Goal: Task Accomplishment & Management: Manage account settings

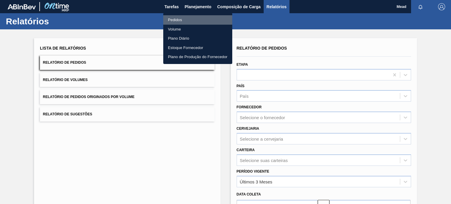
click at [170, 18] on li "Pedidos" at bounding box center [197, 19] width 69 height 9
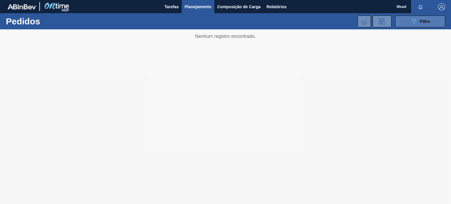
click at [416, 21] on icon "089F7B8B-B2A5-4AFE-B5C0-19BA573D28AC" at bounding box center [413, 21] width 7 height 7
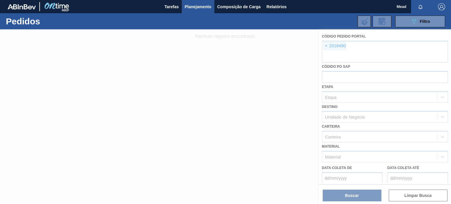
click at [325, 48] on div at bounding box center [225, 116] width 451 height 175
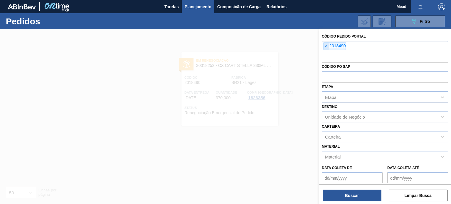
click at [324, 45] on span "×" at bounding box center [326, 46] width 6 height 7
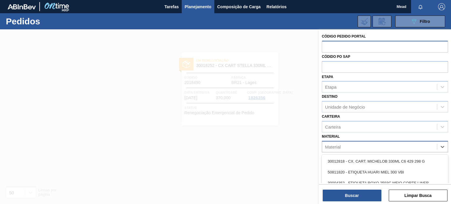
click at [346, 147] on div "Material" at bounding box center [379, 146] width 115 height 9
type input "2828"
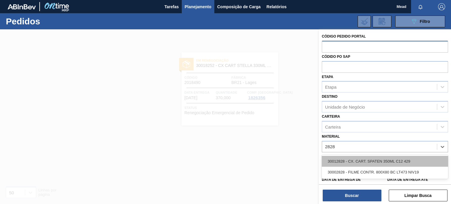
click at [343, 162] on div "30012828 - CX. CART. SPATEN 350ML C12 429" at bounding box center [385, 161] width 126 height 11
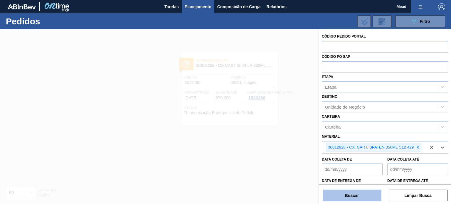
click at [343, 197] on button "Buscar" at bounding box center [352, 196] width 59 height 12
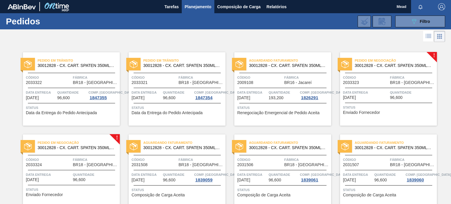
click at [272, 91] on span "Quantidade" at bounding box center [284, 93] width 30 height 6
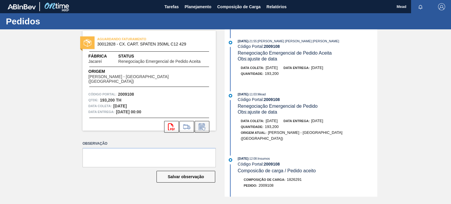
click at [202, 124] on icon at bounding box center [201, 126] width 9 height 7
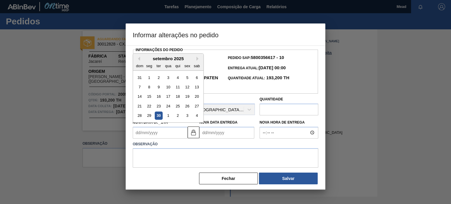
click at [175, 132] on Coleta2009108 "Nova Data Coleta" at bounding box center [160, 133] width 55 height 12
click at [198, 58] on button "Next Month" at bounding box center [198, 59] width 4 height 4
click at [158, 87] on div "7" at bounding box center [159, 87] width 8 height 8
type Coleta2009108 "[DATE]"
type Entrega2009108 "[DATE]"
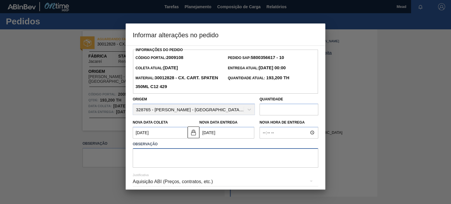
click at [180, 156] on textarea at bounding box center [225, 157] width 185 height 19
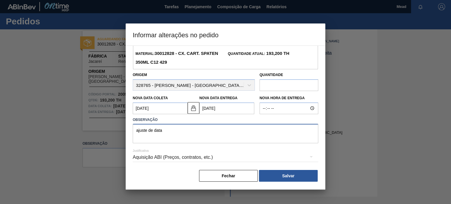
scroll to position [25, 0]
type textarea "ajuste de data"
click at [297, 178] on button "Salvar" at bounding box center [288, 176] width 59 height 12
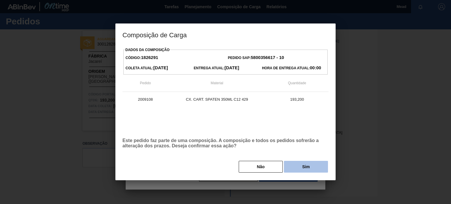
click at [303, 165] on button "Sim" at bounding box center [306, 167] width 44 height 12
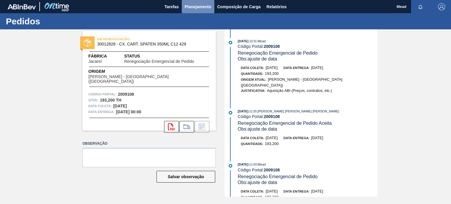
click at [194, 7] on span "Planejamento" at bounding box center [198, 6] width 27 height 7
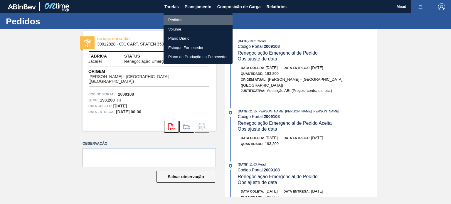
click at [176, 19] on li "Pedidos" at bounding box center [197, 19] width 69 height 9
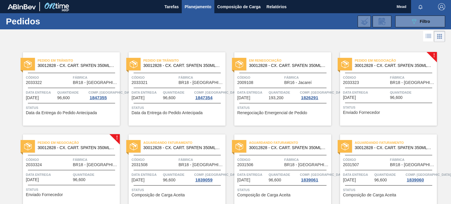
click at [373, 99] on div "Data entrega [DATE]" at bounding box center [365, 95] width 45 height 10
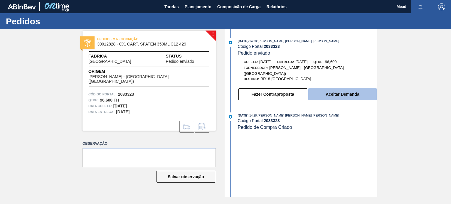
click at [340, 90] on button "Aceitar Demanda" at bounding box center [342, 94] width 68 height 12
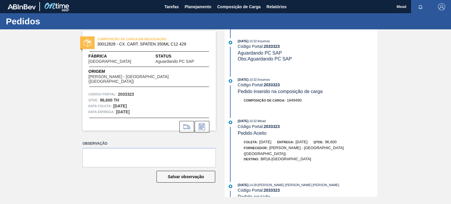
scroll to position [60, 0]
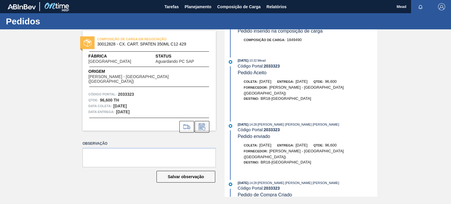
click at [202, 126] on icon at bounding box center [201, 128] width 4 height 4
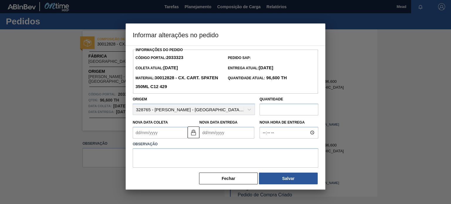
click at [168, 135] on Coleta2033323 "Nova Data Coleta" at bounding box center [160, 133] width 55 height 12
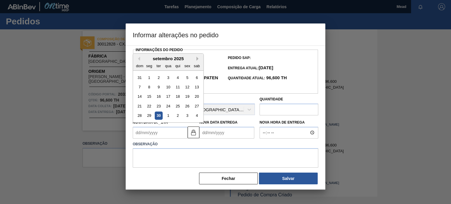
click at [197, 60] on button "Next Month" at bounding box center [198, 59] width 4 height 4
click at [149, 116] on div "27" at bounding box center [149, 116] width 8 height 8
type Coleta2033323 "[DATE]"
type Entrega2033323 "[DATE]"
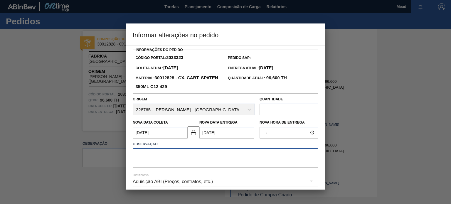
click at [177, 158] on textarea at bounding box center [225, 157] width 185 height 19
type textarea "ajuste de data"
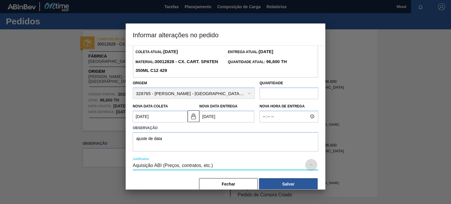
scroll to position [25, 0]
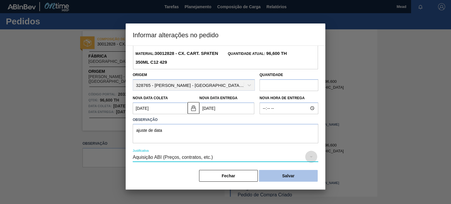
click at [285, 175] on button "Salvar" at bounding box center [288, 176] width 59 height 12
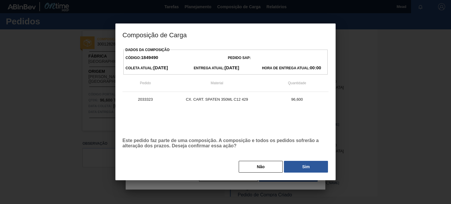
click at [295, 168] on button "Sim" at bounding box center [306, 167] width 44 height 12
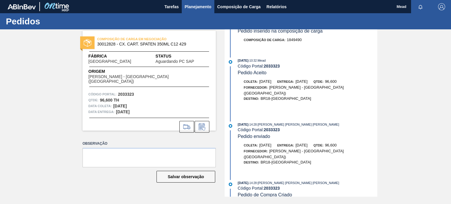
click at [190, 8] on span "Planejamento" at bounding box center [198, 6] width 27 height 7
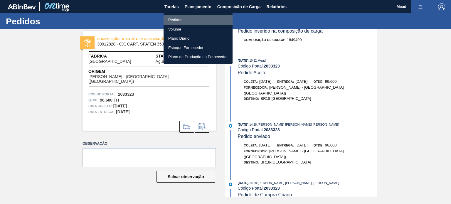
click at [172, 18] on li "Pedidos" at bounding box center [197, 19] width 69 height 9
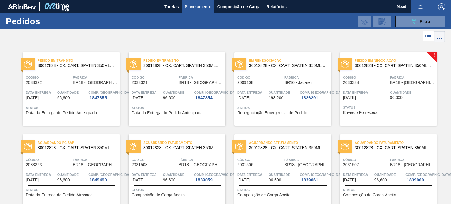
click at [356, 98] on span "[DATE]" at bounding box center [349, 97] width 13 height 4
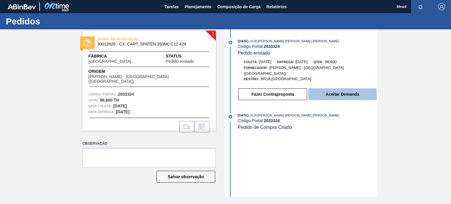
click at [319, 90] on button "Aceitar Demanda" at bounding box center [342, 94] width 68 height 12
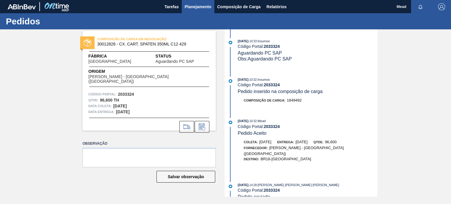
click at [195, 7] on span "Planejamento" at bounding box center [198, 6] width 27 height 7
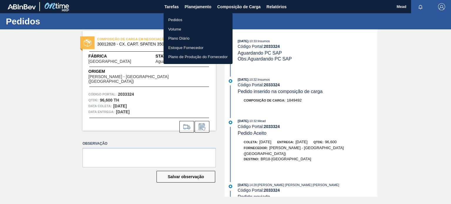
click at [174, 21] on li "Pedidos" at bounding box center [197, 19] width 69 height 9
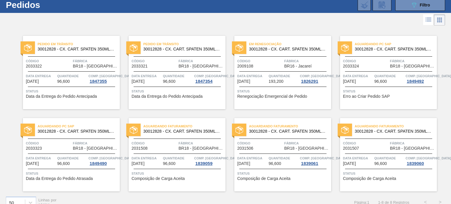
scroll to position [25, 0]
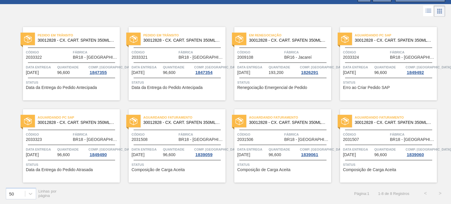
click at [355, 146] on span "Data entrega" at bounding box center [358, 149] width 30 height 6
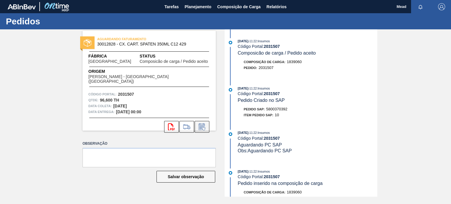
click at [200, 123] on icon at bounding box center [201, 126] width 9 height 7
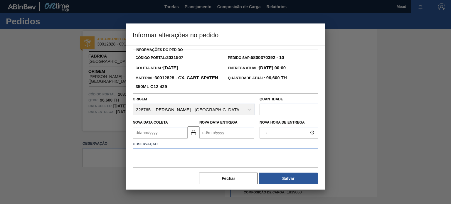
click at [178, 134] on Coleta2031507 "Nova Data Coleta" at bounding box center [160, 133] width 55 height 12
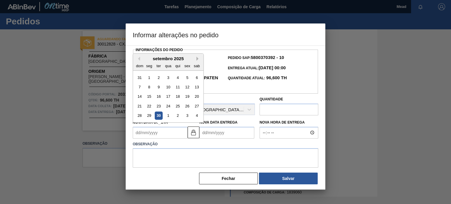
click at [197, 58] on button "Next Month" at bounding box center [198, 59] width 4 height 4
click at [187, 116] on div "31" at bounding box center [187, 116] width 8 height 8
type Coleta2031507 "[DATE]"
type Entrega2031507 "[DATE]"
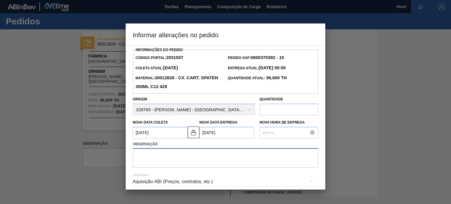
click at [173, 159] on textarea at bounding box center [225, 157] width 185 height 19
type textarea "ajuste de data"
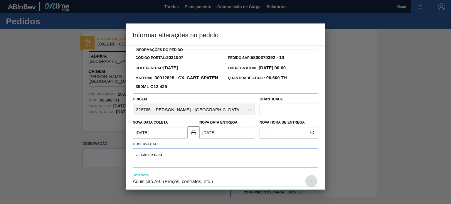
scroll to position [25, 0]
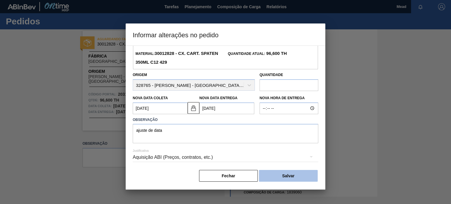
click at [296, 175] on button "Salvar" at bounding box center [288, 176] width 59 height 12
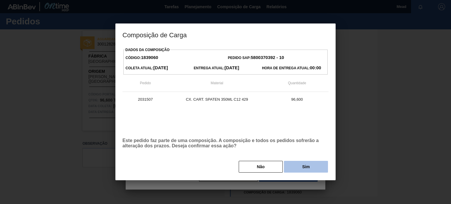
click at [310, 168] on button "Sim" at bounding box center [306, 167] width 44 height 12
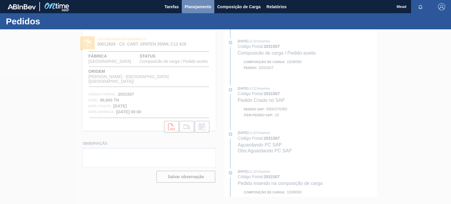
click at [193, 7] on span "Planejamento" at bounding box center [198, 6] width 27 height 7
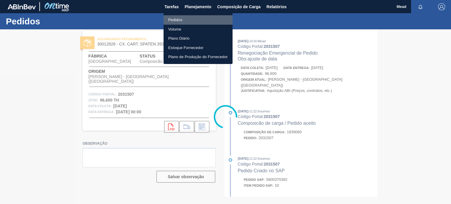
click at [178, 17] on li "Pedidos" at bounding box center [197, 19] width 69 height 9
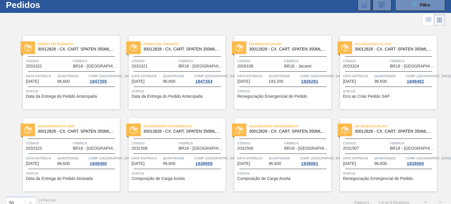
scroll to position [25, 0]
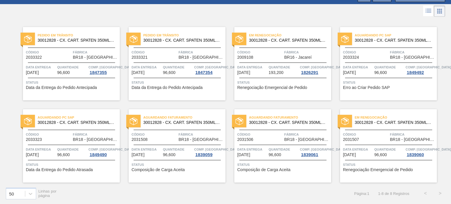
click at [177, 149] on span "Quantidade" at bounding box center [178, 149] width 30 height 6
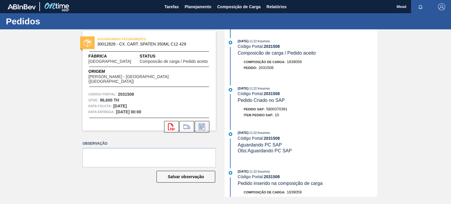
click at [202, 126] on icon at bounding box center [201, 128] width 4 height 4
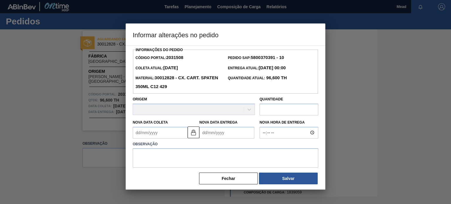
click at [166, 134] on Coleta2031508 "Nova Data Coleta" at bounding box center [160, 133] width 55 height 12
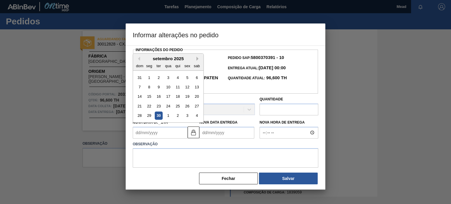
click at [197, 58] on button "Next Month" at bounding box center [198, 59] width 4 height 4
click at [188, 115] on div "31" at bounding box center [187, 116] width 8 height 8
type Coleta2031508 "[DATE]"
type Entrega2031508 "[DATE]"
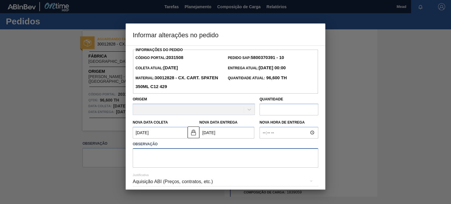
click at [177, 156] on textarea at bounding box center [225, 157] width 185 height 19
type textarea "ajuste de data"
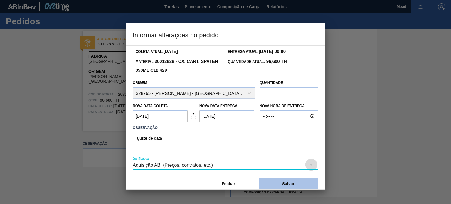
scroll to position [25, 0]
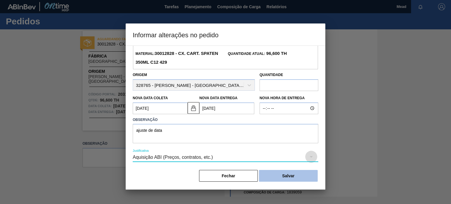
click at [305, 178] on button "Salvar" at bounding box center [288, 176] width 59 height 12
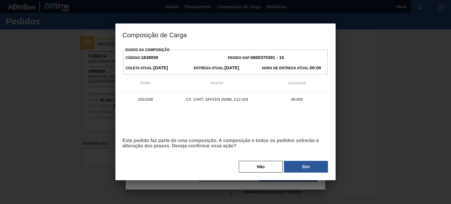
click at [294, 173] on button "Sim" at bounding box center [306, 167] width 44 height 12
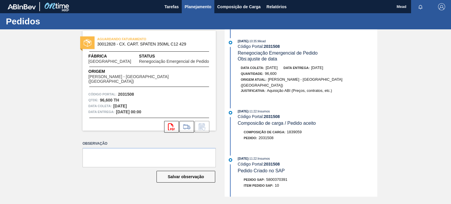
click at [199, 5] on span "Planejamento" at bounding box center [198, 6] width 27 height 7
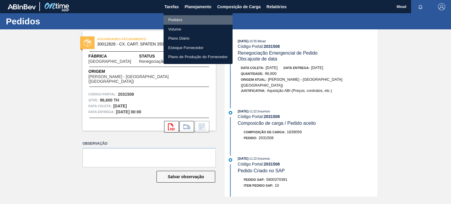
click at [175, 20] on li "Pedidos" at bounding box center [197, 19] width 69 height 9
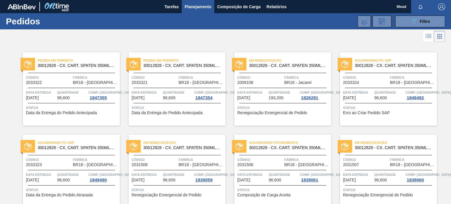
scroll to position [25, 0]
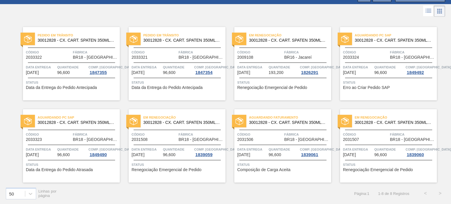
click at [274, 143] on div "Aguardando Faturamento 30012828 - CX. CART. SPATEN 350ML C12 429 Código 2031506…" at bounding box center [282, 145] width 97 height 73
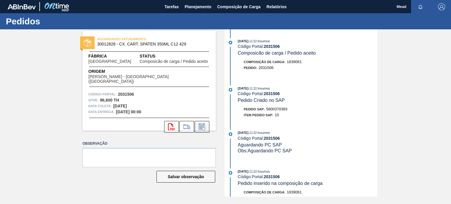
click at [203, 123] on icon at bounding box center [201, 126] width 9 height 7
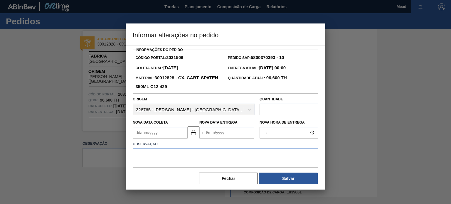
click at [171, 130] on Coleta2031506 "Nova Data Coleta" at bounding box center [160, 133] width 55 height 12
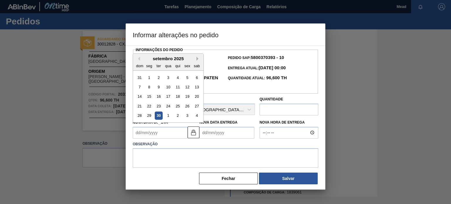
click at [196, 61] on button "Next Month" at bounding box center [198, 59] width 4 height 4
click at [188, 78] on div "3" at bounding box center [187, 77] width 8 height 8
type Coleta2031506 "[DATE]"
type Entrega2031506 "[DATE]"
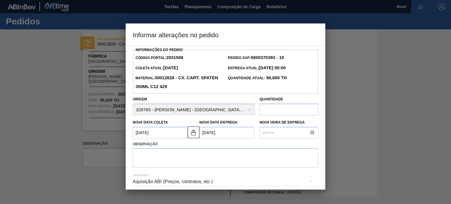
click at [170, 130] on Coleta2031506 "[DATE]" at bounding box center [160, 133] width 55 height 12
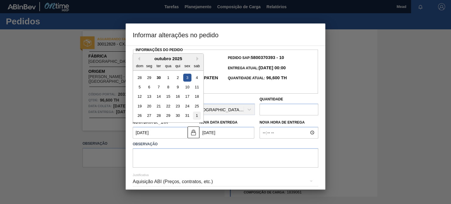
click at [197, 116] on div "1" at bounding box center [197, 116] width 8 height 8
type Coleta2031506 "[DATE]"
type Entrega2031506 "[DATE]"
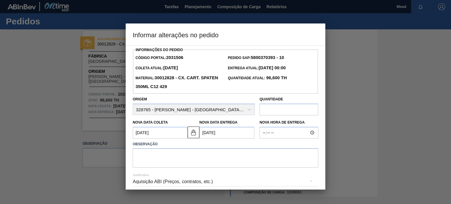
click at [171, 134] on Coleta2031506 "[DATE]" at bounding box center [160, 133] width 55 height 12
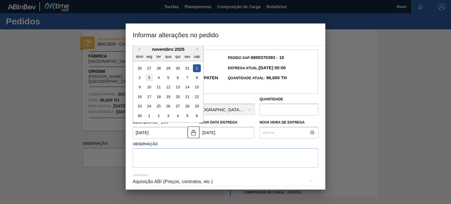
click at [149, 77] on div "3" at bounding box center [149, 78] width 8 height 8
type Coleta2031506 "[DATE]"
type Entrega2031506 "[DATE]"
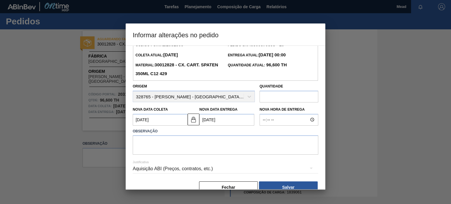
scroll to position [25, 0]
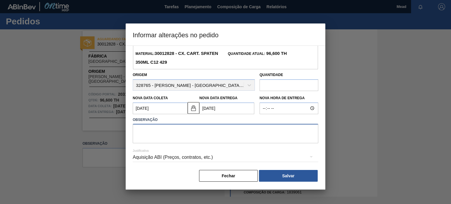
click at [171, 131] on textarea at bounding box center [225, 133] width 185 height 19
type textarea "ajuste de data"
click at [279, 175] on button "Salvar" at bounding box center [288, 176] width 59 height 12
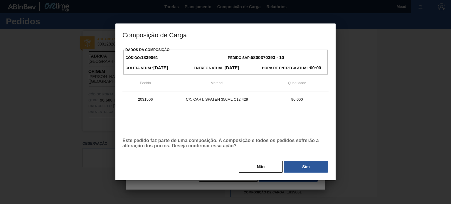
drag, startPoint x: 306, startPoint y: 168, endPoint x: 429, endPoint y: 197, distance: 126.3
click at [308, 168] on button "Sim" at bounding box center [306, 167] width 44 height 12
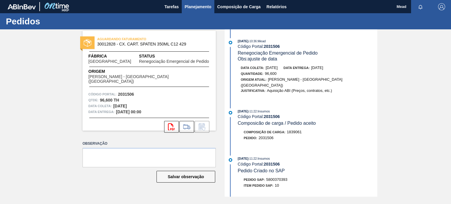
click at [202, 4] on span "Planejamento" at bounding box center [198, 6] width 27 height 7
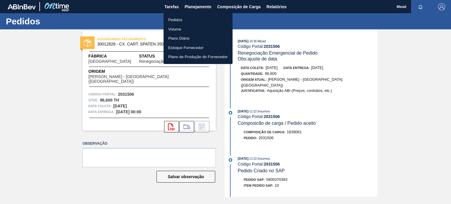
click at [173, 20] on li "Pedidos" at bounding box center [197, 19] width 69 height 9
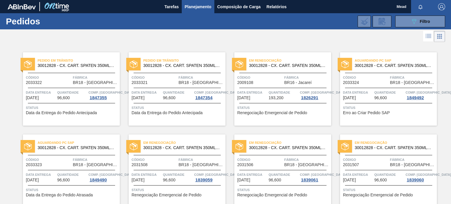
click at [371, 93] on span "Data entrega" at bounding box center [358, 93] width 30 height 6
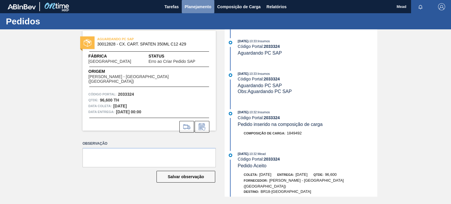
click at [201, 7] on span "Planejamento" at bounding box center [198, 6] width 27 height 7
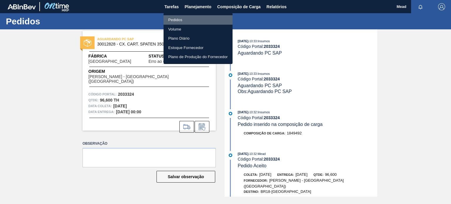
click at [174, 20] on li "Pedidos" at bounding box center [197, 19] width 69 height 9
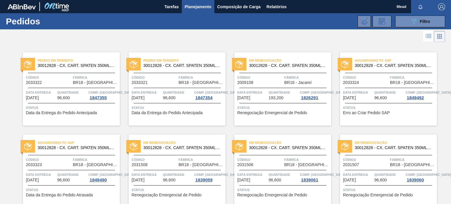
click at [83, 163] on span "BR18 - [GEOGRAPHIC_DATA]" at bounding box center [95, 165] width 45 height 4
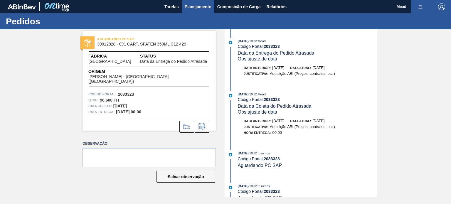
click at [194, 5] on span "Planejamento" at bounding box center [198, 6] width 27 height 7
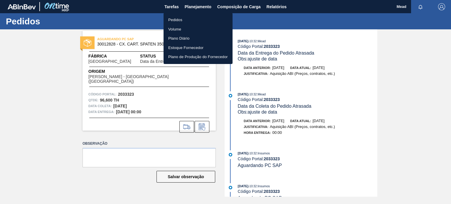
click at [177, 19] on li "Pedidos" at bounding box center [197, 19] width 69 height 9
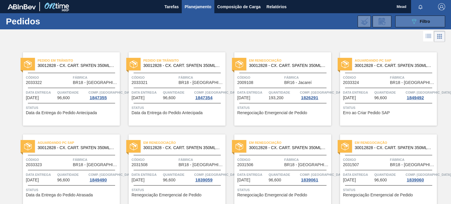
click at [406, 22] on button "089F7B8B-B2A5-4AFE-B5C0-19BA573D28AC Filtro" at bounding box center [420, 22] width 50 height 12
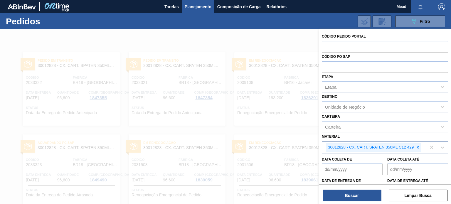
click at [418, 147] on icon at bounding box center [418, 147] width 4 height 4
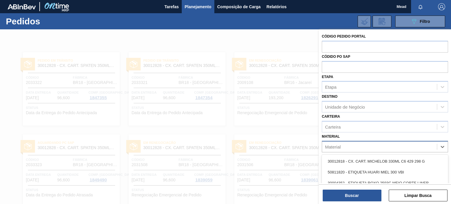
click at [392, 145] on div "Material" at bounding box center [379, 146] width 115 height 9
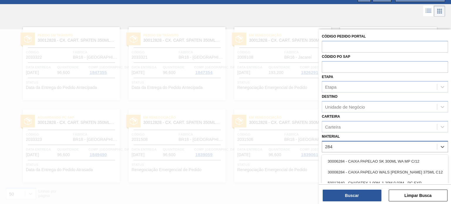
type input "2841"
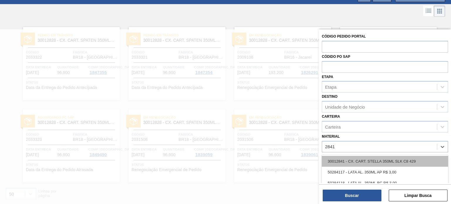
click at [374, 158] on div "30012841 - CX. CART. STELLA 350ML SLK C8 429" at bounding box center [385, 161] width 126 height 11
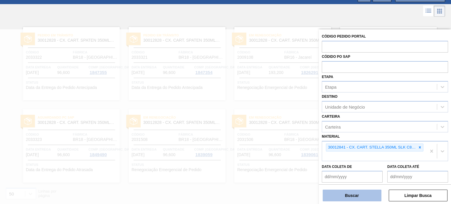
click at [364, 195] on button "Buscar" at bounding box center [352, 196] width 59 height 12
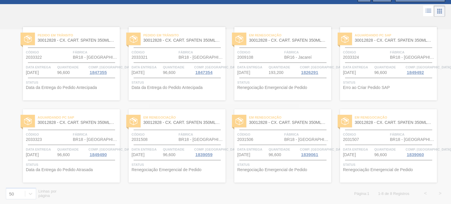
scroll to position [0, 0]
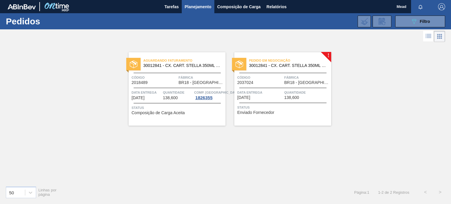
click at [169, 97] on span "138,600" at bounding box center [170, 98] width 15 height 4
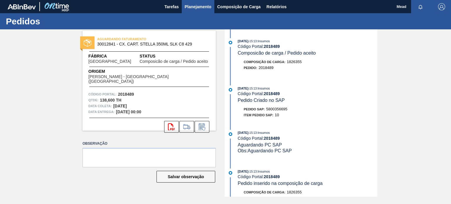
click at [194, 6] on span "Planejamento" at bounding box center [198, 6] width 27 height 7
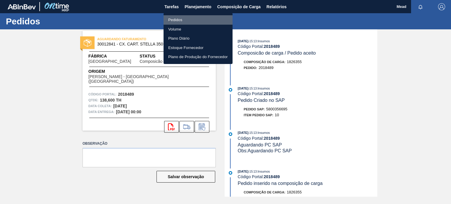
drag, startPoint x: 176, startPoint y: 19, endPoint x: 195, endPoint y: 24, distance: 19.9
click at [176, 19] on li "Pedidos" at bounding box center [197, 19] width 69 height 9
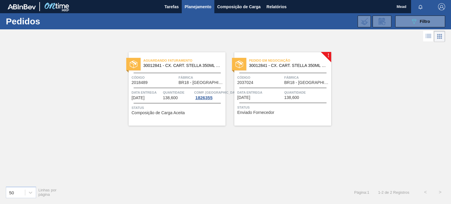
click at [278, 84] on div "Código 2037024" at bounding box center [259, 80] width 45 height 10
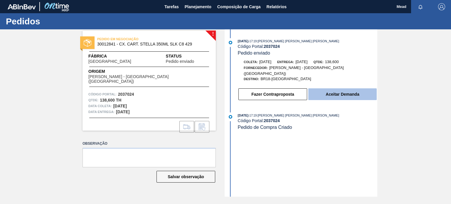
click at [330, 89] on button "Aceitar Demanda" at bounding box center [342, 94] width 68 height 12
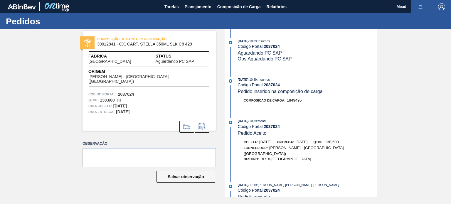
click at [139, 76] on div "Origem [PERSON_NAME] - [GEOGRAPHIC_DATA] ([GEOGRAPHIC_DATA])" at bounding box center [148, 75] width 121 height 15
click at [193, 7] on span "Planejamento" at bounding box center [198, 6] width 27 height 7
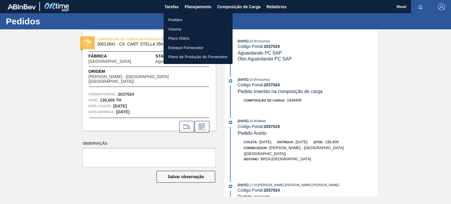
click at [175, 19] on li "Pedidos" at bounding box center [197, 19] width 69 height 9
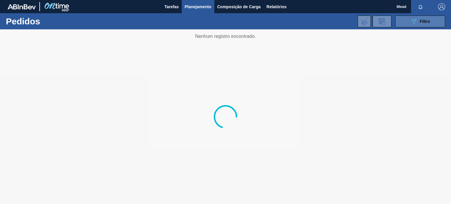
click at [409, 21] on button "089F7B8B-B2A5-4AFE-B5C0-19BA573D28AC Filtro" at bounding box center [420, 22] width 50 height 12
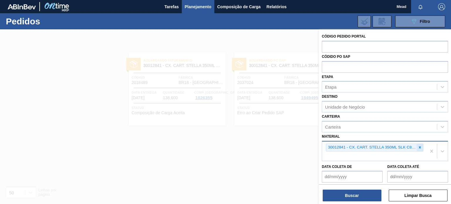
click at [420, 146] on icon at bounding box center [420, 147] width 4 height 4
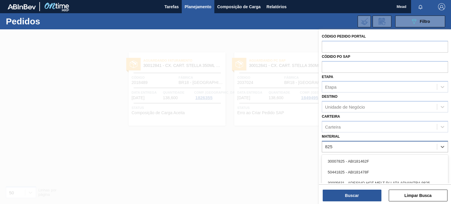
type input "8252"
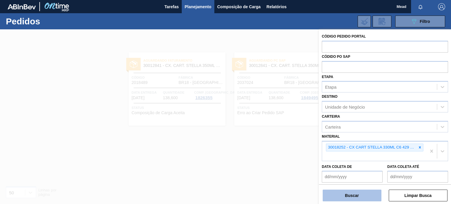
click at [338, 196] on button "Buscar" at bounding box center [352, 196] width 59 height 12
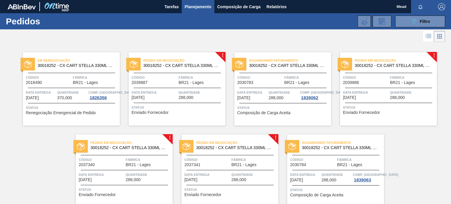
click at [72, 80] on div "Código 2018490 Fábrica BR21 - Lages" at bounding box center [71, 80] width 97 height 10
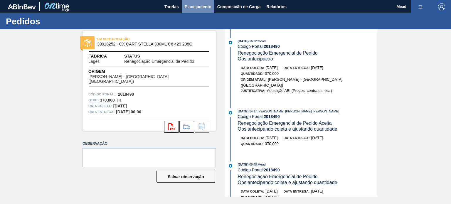
click at [187, 7] on span "Planejamento" at bounding box center [198, 6] width 27 height 7
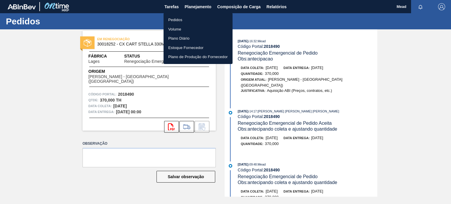
click at [170, 19] on li "Pedidos" at bounding box center [197, 19] width 69 height 9
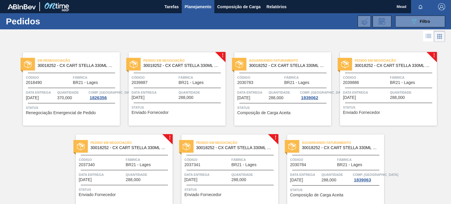
click at [184, 88] on div at bounding box center [177, 88] width 87 height 0
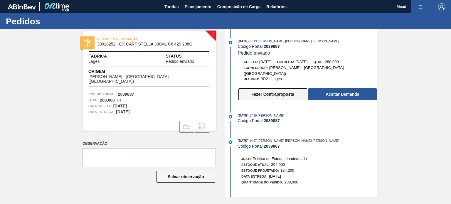
click at [289, 90] on button "Fazer Contraproposta" at bounding box center [272, 94] width 69 height 12
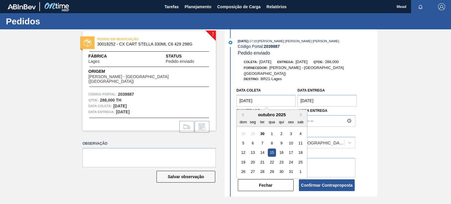
click at [268, 95] on coleta "[DATE]" at bounding box center [265, 101] width 59 height 12
click at [251, 158] on div "20" at bounding box center [253, 162] width 8 height 8
type coleta "[DATE]"
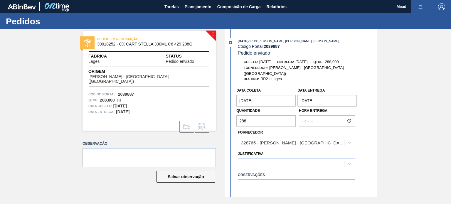
click at [309, 95] on entrega "[DATE]" at bounding box center [326, 101] width 59 height 12
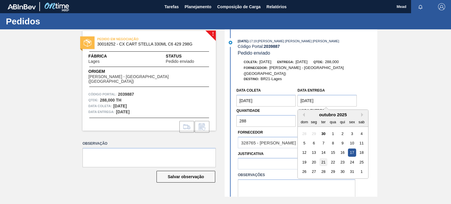
click at [322, 158] on div "21" at bounding box center [323, 162] width 8 height 8
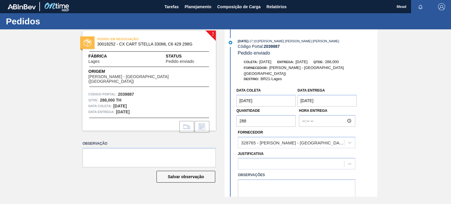
type entrega "[DATE]"
click at [274, 179] on textarea at bounding box center [296, 188] width 117 height 19
type textarea "data confirmada ... em busca de antecipacao"
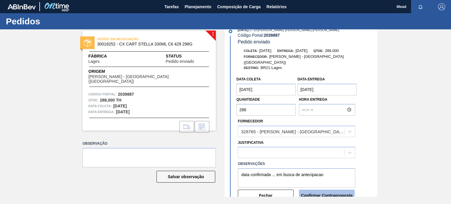
click at [317, 194] on button "Confirmar Contraproposta" at bounding box center [327, 196] width 56 height 12
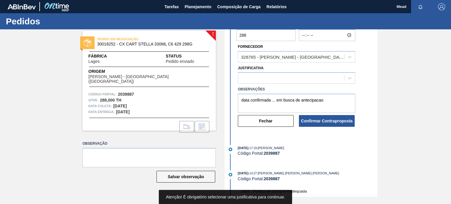
scroll to position [99, 0]
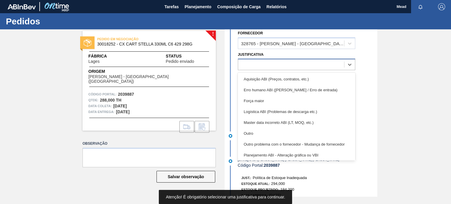
click at [316, 61] on div at bounding box center [291, 64] width 106 height 9
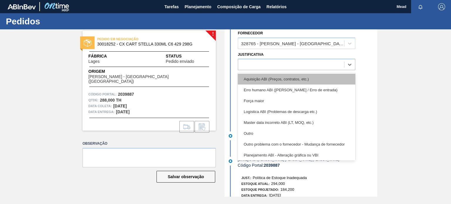
click at [269, 75] on div "Aquisição ABI (Preços, contratos, etc.)" at bounding box center [296, 79] width 117 height 11
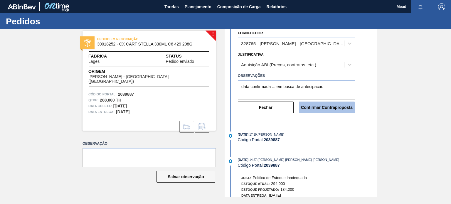
click at [321, 107] on button "Confirmar Contraproposta" at bounding box center [327, 108] width 56 height 12
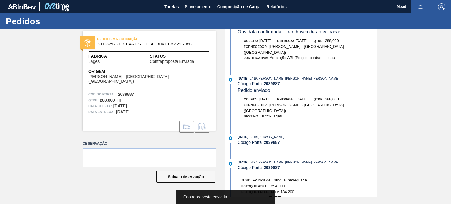
scroll to position [0, 0]
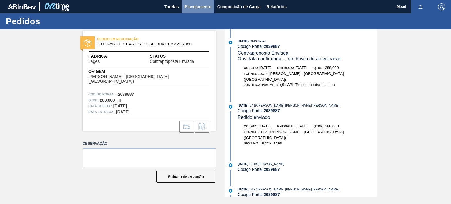
click at [188, 4] on span "Planejamento" at bounding box center [198, 6] width 27 height 7
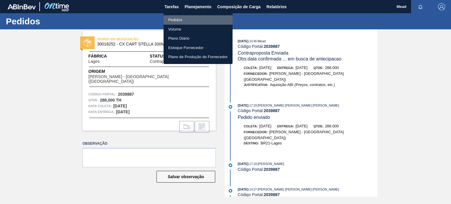
click at [174, 18] on li "Pedidos" at bounding box center [197, 19] width 69 height 9
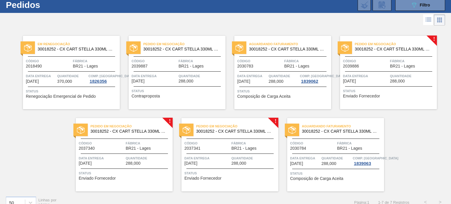
scroll to position [25, 0]
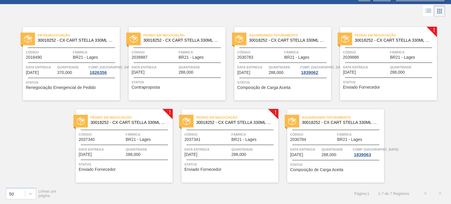
click at [335, 155] on span "288,000" at bounding box center [328, 155] width 15 height 4
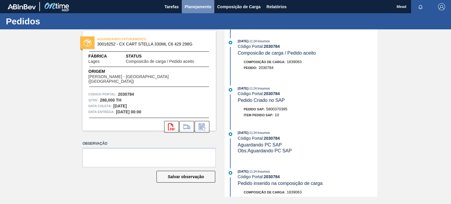
click at [190, 7] on span "Planejamento" at bounding box center [198, 6] width 27 height 7
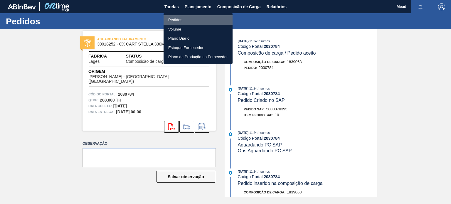
click at [174, 20] on li "Pedidos" at bounding box center [197, 19] width 69 height 9
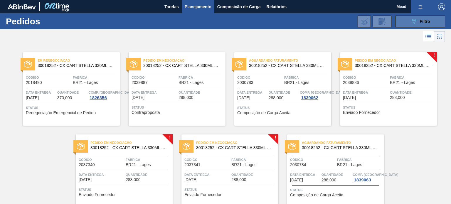
click at [421, 17] on button "089F7B8B-B2A5-4AFE-B5C0-19BA573D28AC Filtro" at bounding box center [420, 22] width 50 height 12
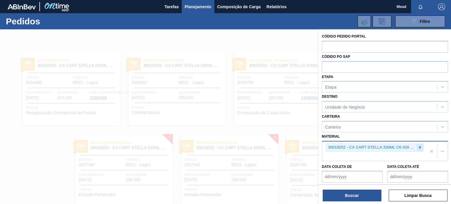
click at [419, 147] on icon at bounding box center [420, 147] width 4 height 4
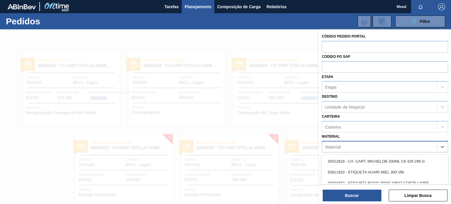
scroll to position [25, 0]
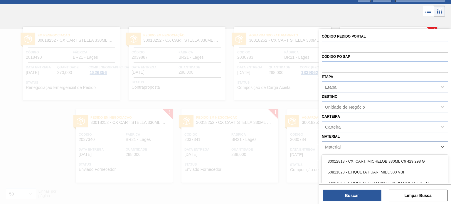
click at [364, 145] on div "Material" at bounding box center [379, 146] width 115 height 9
type input "8294"
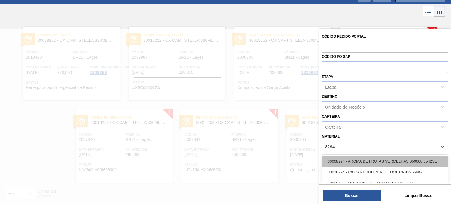
click at [376, 159] on div "30008294 - AROMA DE FRUTAS VERMELHAS 050008 8542SE" at bounding box center [385, 161] width 126 height 11
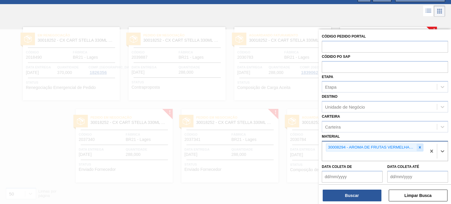
click at [419, 145] on icon at bounding box center [420, 147] width 4 height 4
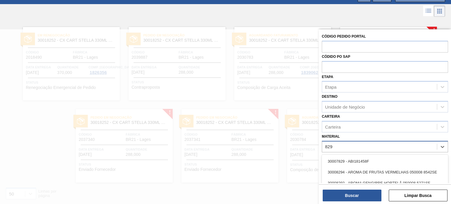
type input "8294"
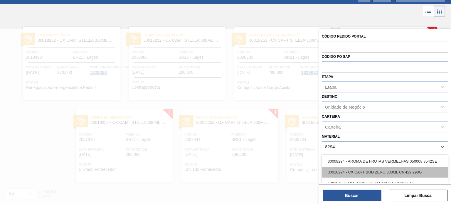
click at [366, 171] on div "30018294 - CX CART BUD ZERO 330ML C6 429 298G" at bounding box center [385, 172] width 126 height 11
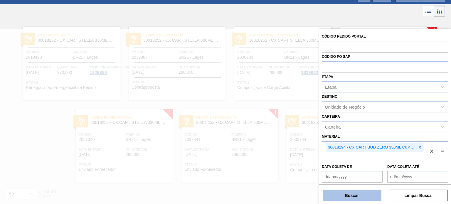
click at [360, 195] on button "Buscar" at bounding box center [352, 196] width 59 height 12
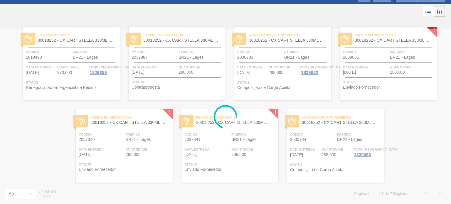
scroll to position [0, 0]
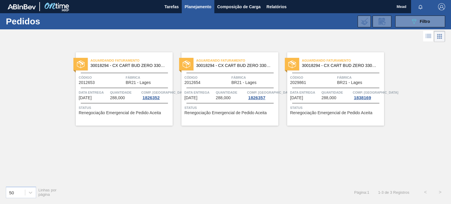
click at [113, 87] on div "Aguardando Faturamento 30018294 - CX CART BUD ZERO 330ML C6 429 298G Código 201…" at bounding box center [124, 88] width 97 height 73
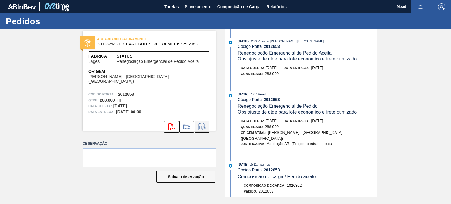
click at [203, 124] on icon at bounding box center [201, 126] width 9 height 7
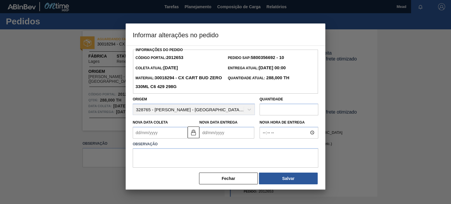
click at [271, 111] on input "text" at bounding box center [288, 110] width 59 height 12
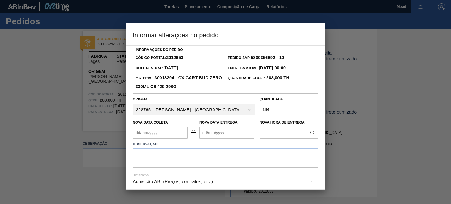
type input "184"
click at [174, 135] on Coleta2012653 "Nova Data Coleta" at bounding box center [160, 133] width 55 height 12
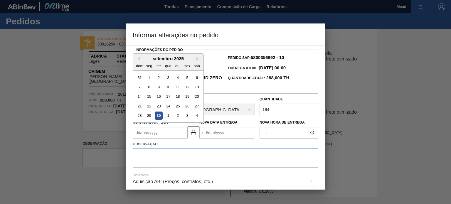
click at [196, 61] on div "setembro 2025 dom seg ter qua qui sex sab" at bounding box center [168, 62] width 70 height 17
click at [198, 59] on button "Next Month" at bounding box center [198, 59] width 4 height 4
click at [167, 87] on div "8" at bounding box center [168, 87] width 8 height 8
type Coleta2012653 "[DATE]"
type Entrega2012653 "[DATE]"
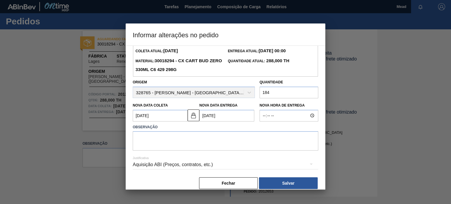
scroll to position [25, 0]
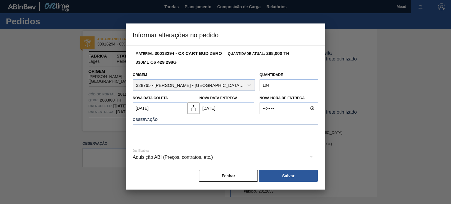
click at [185, 131] on textarea at bounding box center [225, 133] width 185 height 19
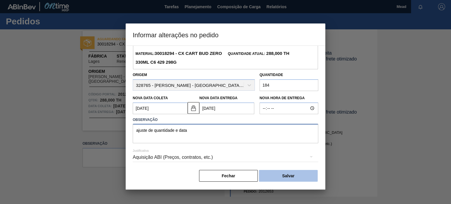
type textarea "ajuste de quantidade e data"
click at [289, 176] on button "Salvar" at bounding box center [288, 176] width 59 height 12
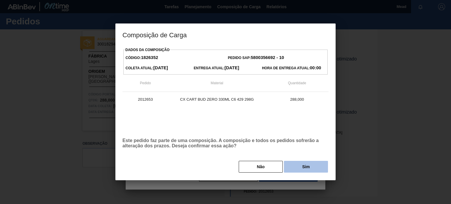
click at [304, 168] on button "Sim" at bounding box center [306, 167] width 44 height 12
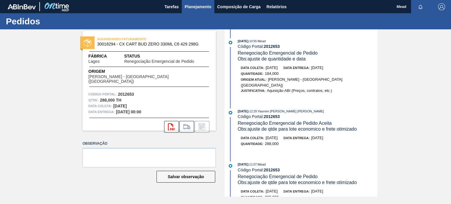
click at [199, 8] on span "Planejamento" at bounding box center [198, 6] width 27 height 7
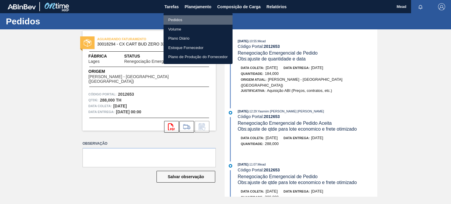
click at [170, 18] on li "Pedidos" at bounding box center [197, 19] width 69 height 9
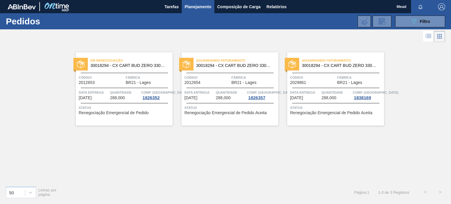
click at [240, 86] on div "Aguardando Faturamento 30018294 - CX CART BUD ZERO 330ML C6 429 298G Código 201…" at bounding box center [229, 88] width 97 height 73
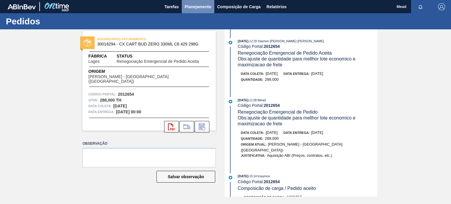
click at [199, 7] on span "Planejamento" at bounding box center [198, 6] width 27 height 7
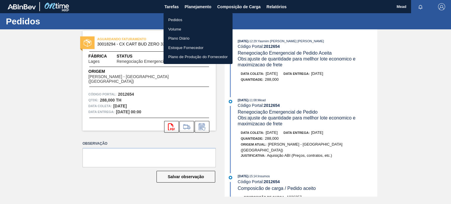
click at [173, 18] on li "Pedidos" at bounding box center [197, 19] width 69 height 9
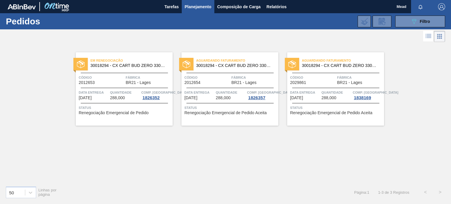
click at [320, 88] on div "Aguardando Faturamento 30018294 - CX CART BUD ZERO 330ML C6 429 298G Código 202…" at bounding box center [335, 88] width 97 height 73
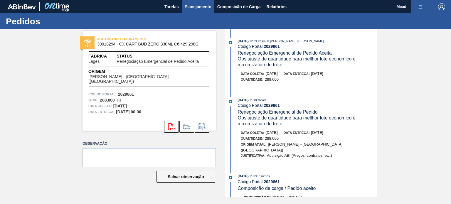
click at [194, 5] on span "Planejamento" at bounding box center [198, 6] width 27 height 7
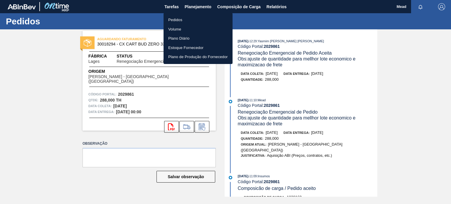
click at [195, 5] on div at bounding box center [225, 102] width 451 height 204
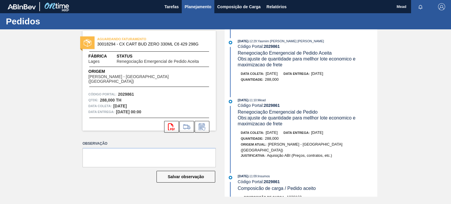
click at [193, 6] on span "Planejamento" at bounding box center [198, 6] width 27 height 7
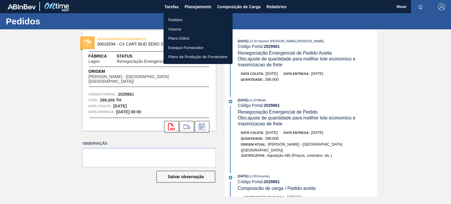
click at [176, 19] on li "Pedidos" at bounding box center [197, 19] width 69 height 9
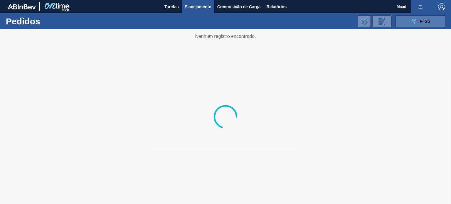
click at [416, 23] on icon "089F7B8B-B2A5-4AFE-B5C0-19BA573D28AC" at bounding box center [413, 21] width 7 height 7
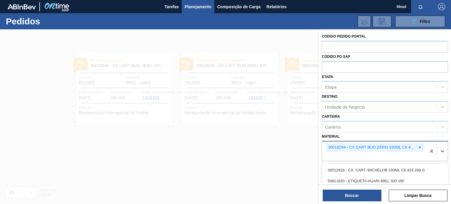
click at [331, 147] on div "30018294 - CX CART BUD ZERO 330ML C6 429 298G" at bounding box center [371, 147] width 90 height 7
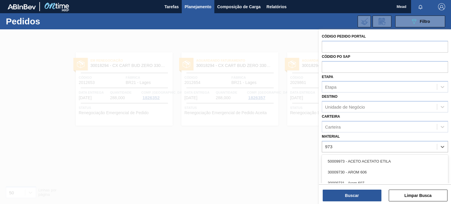
type input "9736"
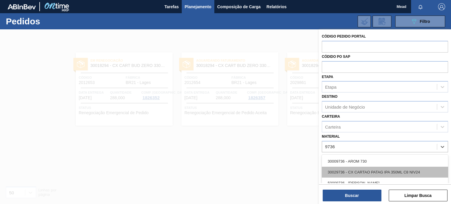
click at [399, 169] on div "30029736 - CX CARTAO PATAG IPA 350ML C8 NIV24" at bounding box center [385, 172] width 126 height 11
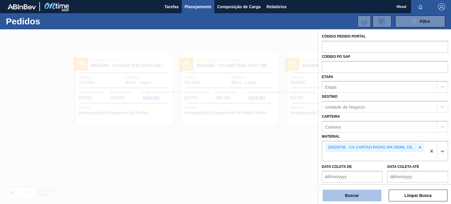
click at [364, 192] on button "Buscar" at bounding box center [352, 196] width 59 height 12
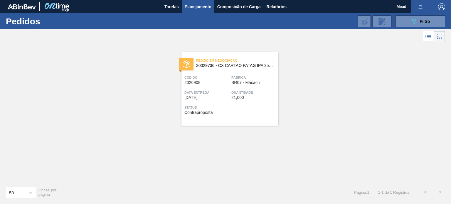
click at [224, 90] on span "Data entrega" at bounding box center [206, 93] width 45 height 6
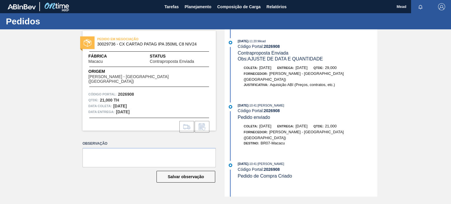
click at [192, 138] on div "PEDIDO EM NEGOCIAÇÃO 30029736 - CX CARTAO PATAG IPA 350ML C8 NIV24 Fábrica Maca…" at bounding box center [145, 112] width 142 height 167
click at [196, 8] on span "Planejamento" at bounding box center [198, 6] width 27 height 7
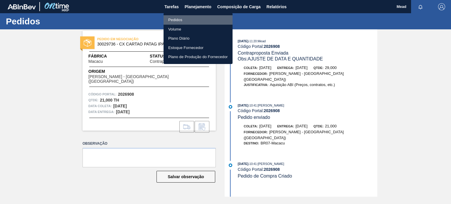
click at [176, 19] on li "Pedidos" at bounding box center [197, 19] width 69 height 9
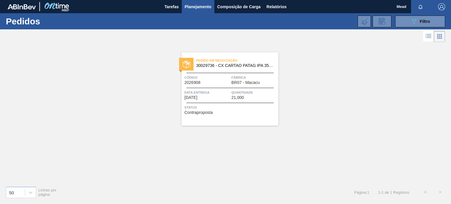
click at [229, 78] on span "Código" at bounding box center [206, 78] width 45 height 6
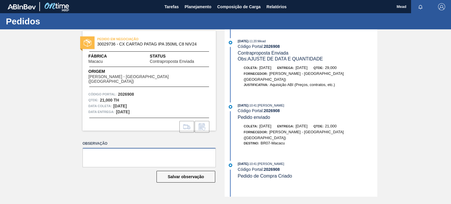
click at [121, 158] on textarea at bounding box center [148, 157] width 133 height 19
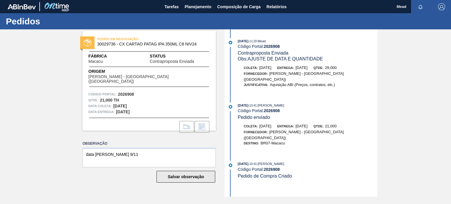
click at [185, 177] on button "Salvar observação" at bounding box center [185, 177] width 59 height 12
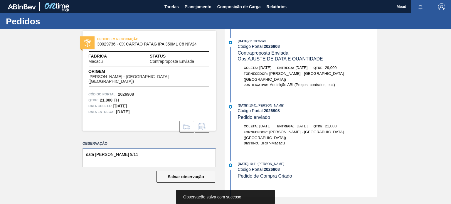
click at [141, 153] on textarea "data [PERSON_NAME] 9/11" at bounding box center [148, 157] width 133 height 19
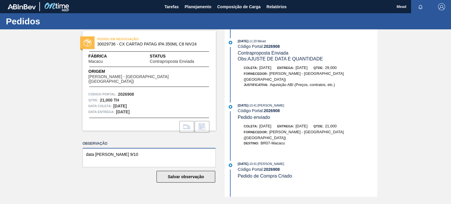
type textarea "data [PERSON_NAME] 9/10"
click at [169, 177] on button "Salvar observação" at bounding box center [185, 177] width 59 height 12
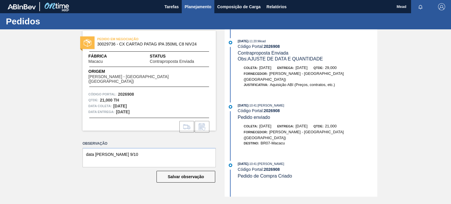
click at [193, 6] on span "Planejamento" at bounding box center [198, 6] width 27 height 7
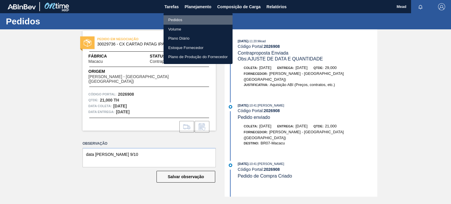
click at [174, 18] on li "Pedidos" at bounding box center [197, 19] width 69 height 9
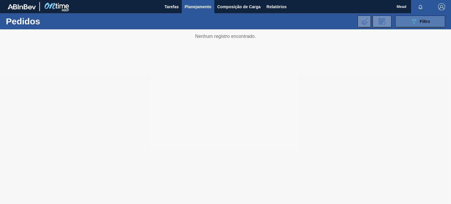
click at [411, 23] on icon "089F7B8B-B2A5-4AFE-B5C0-19BA573D28AC" at bounding box center [413, 21] width 7 height 7
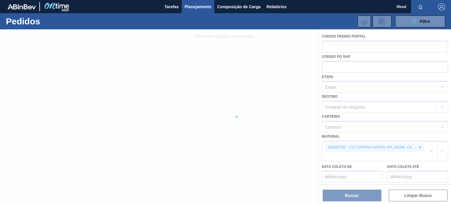
click at [418, 148] on div at bounding box center [225, 116] width 451 height 175
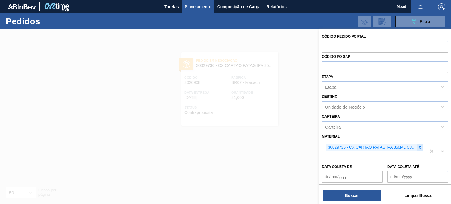
click at [419, 146] on icon at bounding box center [420, 147] width 2 height 2
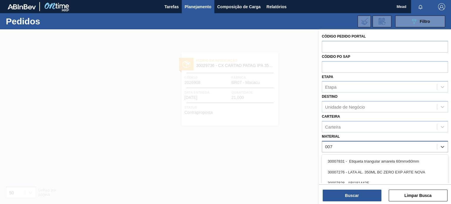
type input "0072"
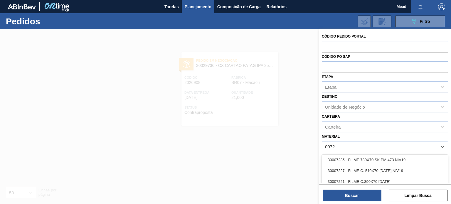
scroll to position [147, 0]
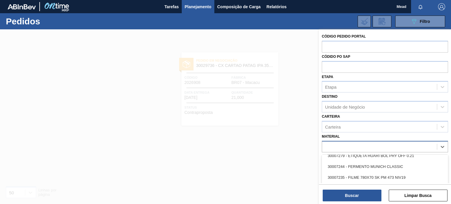
click at [322, 146] on div "0072" at bounding box center [379, 146] width 115 height 9
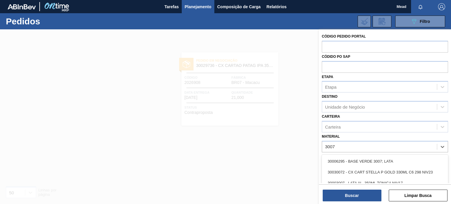
type input "30072"
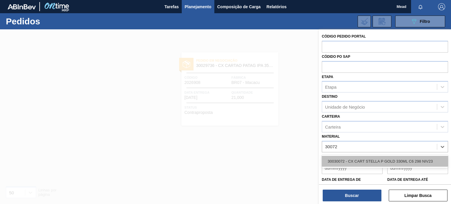
click at [356, 163] on div "30030072 - CX CART STELLA P GOLD 330ML C6 298 NIV23" at bounding box center [385, 161] width 126 height 11
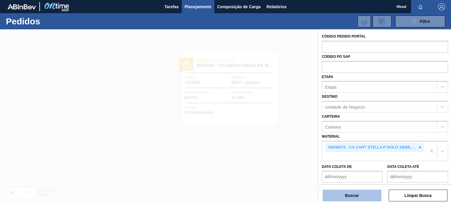
click at [350, 192] on button "Buscar" at bounding box center [352, 196] width 59 height 12
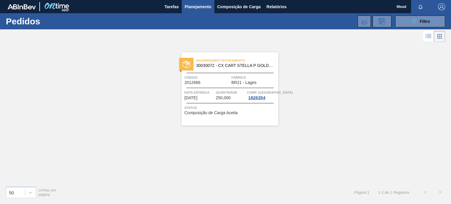
click at [252, 102] on div "Aguardando Faturamento 30030072 - CX CART STELLA P GOLD 330ML C6 298 NIV23 Códi…" at bounding box center [229, 88] width 97 height 73
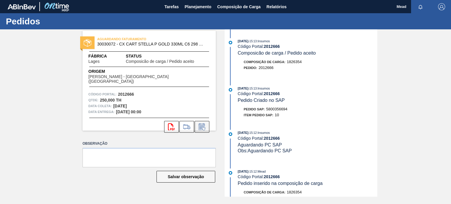
click at [203, 126] on icon at bounding box center [201, 128] width 4 height 4
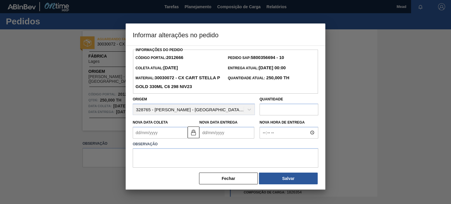
click at [271, 115] on input "text" at bounding box center [288, 110] width 59 height 12
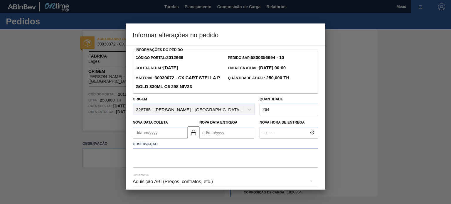
type input "264"
click at [179, 139] on Coleta2012666 "Nova Data Coleta" at bounding box center [160, 133] width 55 height 12
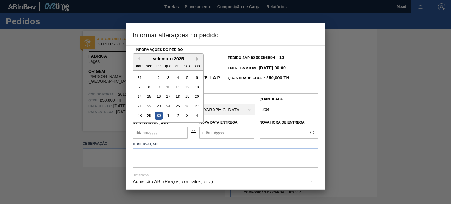
click at [199, 61] on button "Next Month" at bounding box center [198, 59] width 4 height 4
click at [189, 91] on div "10" at bounding box center [187, 87] width 8 height 8
type Coleta2012666 "[DATE]"
type Entrega2012666 "[DATE]"
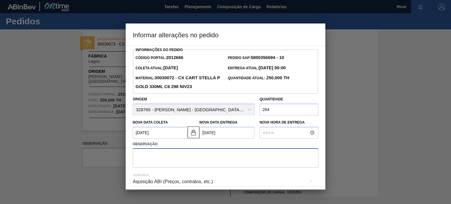
drag, startPoint x: 164, startPoint y: 166, endPoint x: 171, endPoint y: 164, distance: 6.3
click at [164, 166] on textarea at bounding box center [225, 157] width 185 height 19
type textarea "ajuste de data e quantidade"
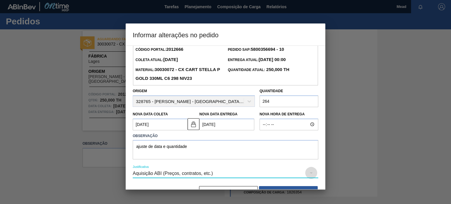
scroll to position [34, 0]
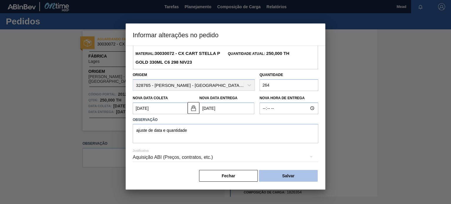
click at [289, 178] on button "Salvar" at bounding box center [288, 176] width 59 height 12
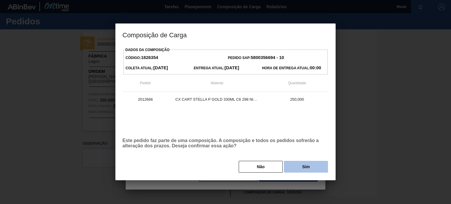
click at [301, 168] on button "Sim" at bounding box center [306, 167] width 44 height 12
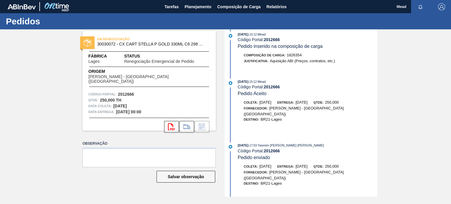
scroll to position [197, 0]
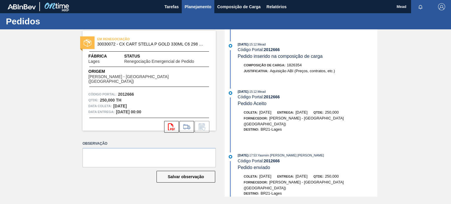
click at [200, 4] on span "Planejamento" at bounding box center [198, 6] width 27 height 7
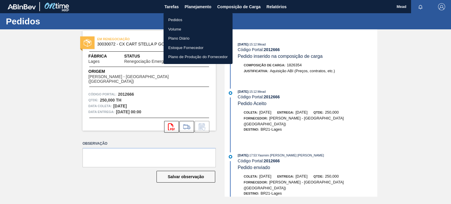
click at [173, 21] on li "Pedidos" at bounding box center [197, 19] width 69 height 9
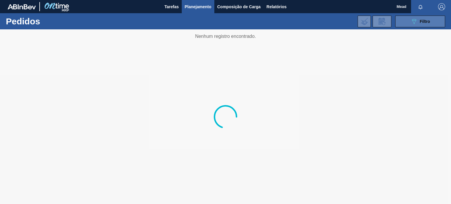
click at [413, 23] on icon at bounding box center [414, 21] width 4 height 5
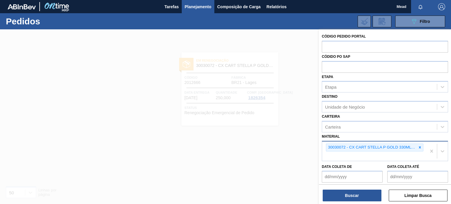
click at [419, 148] on icon at bounding box center [420, 147] width 4 height 4
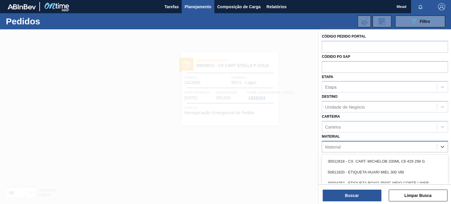
click at [380, 146] on div "Material" at bounding box center [379, 146] width 115 height 9
type input "31811"
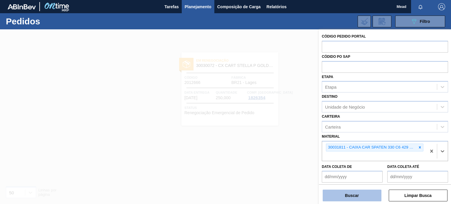
click at [353, 197] on button "Buscar" at bounding box center [352, 196] width 59 height 12
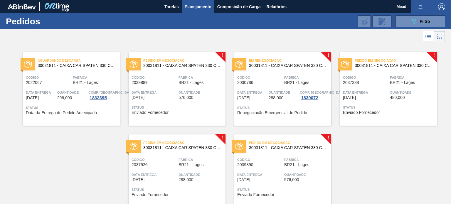
click at [272, 90] on span "Quantidade" at bounding box center [284, 93] width 30 height 6
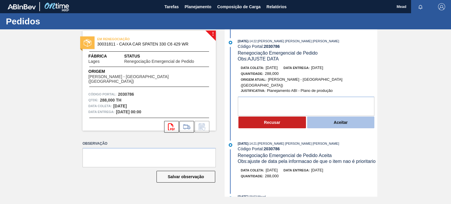
click at [322, 117] on button "Aceitar" at bounding box center [340, 123] width 67 height 12
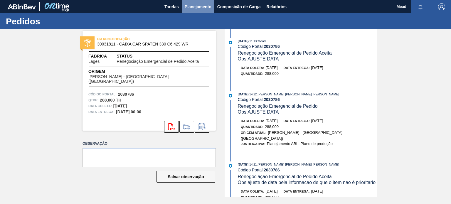
click at [201, 7] on span "Planejamento" at bounding box center [198, 6] width 27 height 7
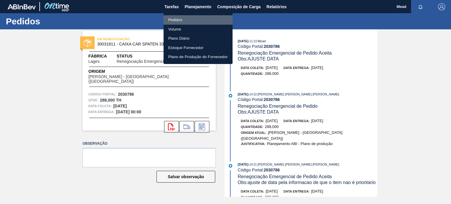
click at [174, 23] on li "Pedidos" at bounding box center [197, 19] width 69 height 9
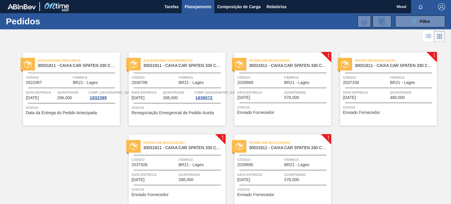
click at [193, 90] on div "Data entrega [DATE] Quantidade 288,000 Comp. Carga 1839072" at bounding box center [177, 95] width 97 height 11
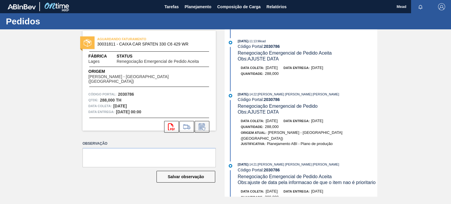
click at [205, 123] on icon at bounding box center [201, 126] width 9 height 7
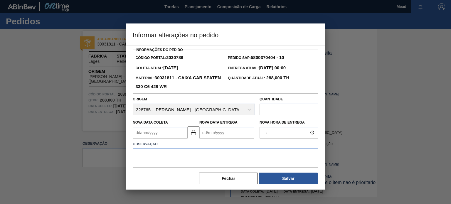
click at [269, 109] on input "text" at bounding box center [288, 110] width 59 height 12
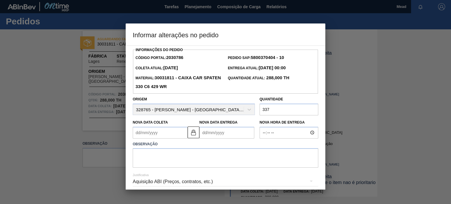
type input "337"
drag, startPoint x: 162, startPoint y: 165, endPoint x: 163, endPoint y: 162, distance: 3.2
click at [162, 164] on textarea at bounding box center [225, 157] width 185 height 19
type textarea "ajuste de quantidade"
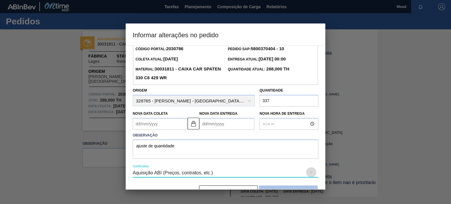
scroll to position [25, 0]
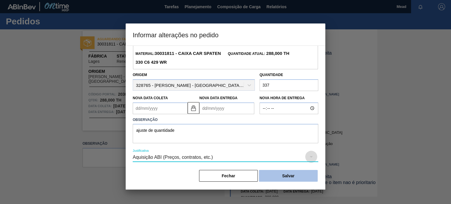
click at [304, 175] on button "Salvar" at bounding box center [288, 176] width 59 height 12
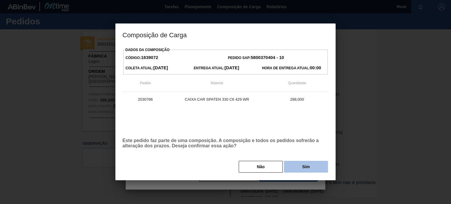
click at [309, 166] on button "Sim" at bounding box center [306, 167] width 44 height 12
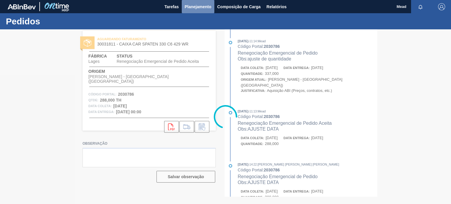
click at [194, 8] on span "Planejamento" at bounding box center [198, 6] width 27 height 7
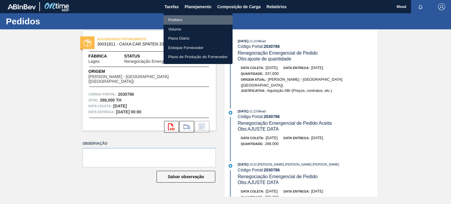
click at [171, 18] on li "Pedidos" at bounding box center [197, 19] width 69 height 9
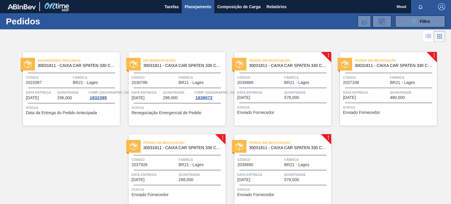
click at [89, 94] on span "Comp. [GEOGRAPHIC_DATA]" at bounding box center [110, 93] width 45 height 6
click at [80, 88] on div "Aguardando Descarga 30031811 - CAIXA CAR SPATEN 330 C6 429 WR Código 2022067 Fá…" at bounding box center [71, 88] width 97 height 73
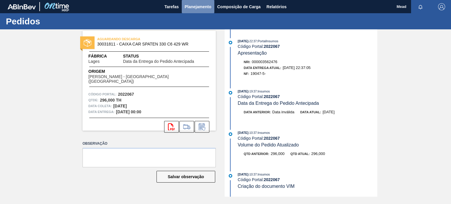
click at [198, 9] on span "Planejamento" at bounding box center [198, 6] width 27 height 7
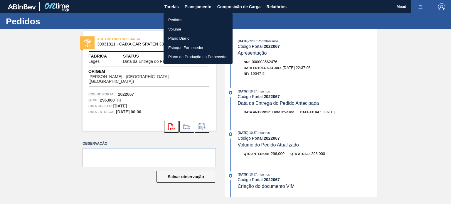
click at [175, 20] on li "Pedidos" at bounding box center [197, 19] width 69 height 9
